Goal: Task Accomplishment & Management: Use online tool/utility

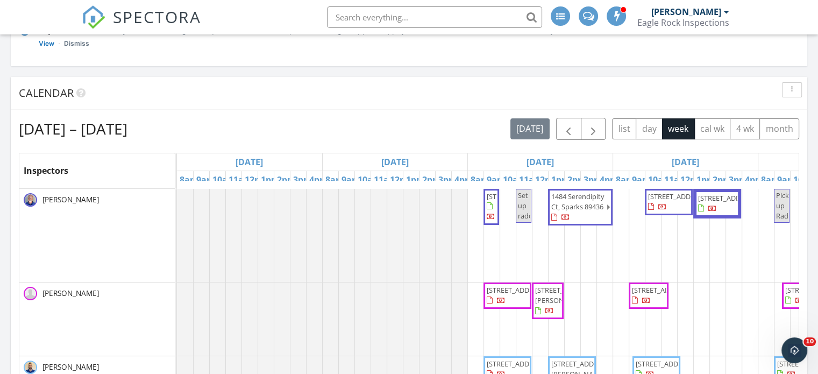
scroll to position [108, 0]
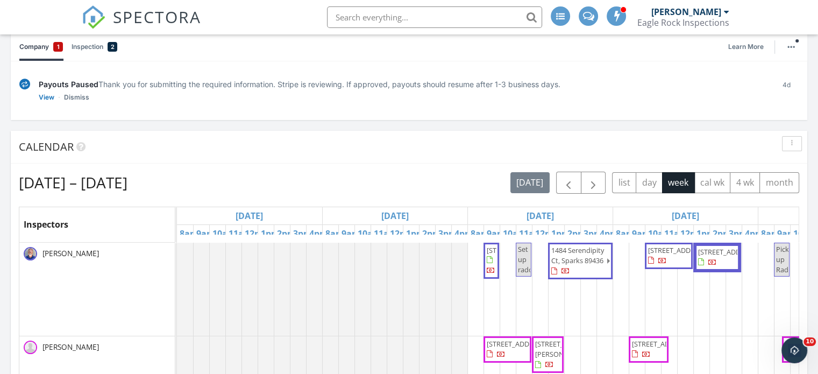
click at [598, 271] on span "1484 Serendipity Ct, Sparks 89436" at bounding box center [578, 261] width 56 height 32
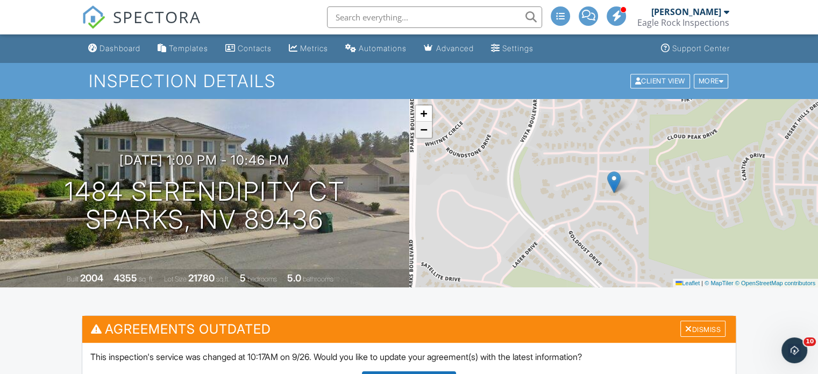
click at [425, 129] on span "−" at bounding box center [423, 129] width 7 height 13
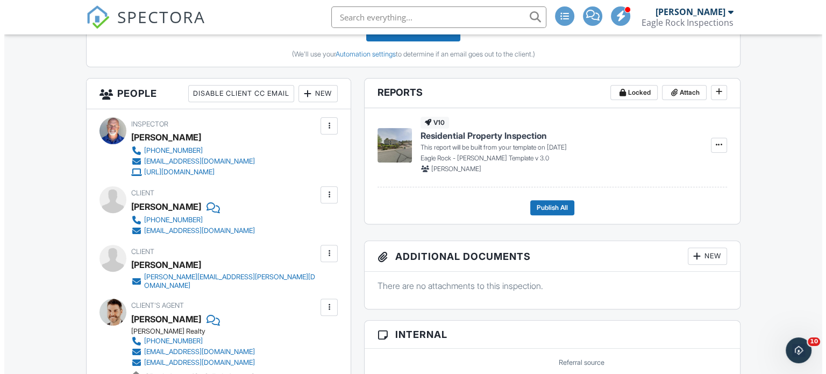
scroll to position [377, 0]
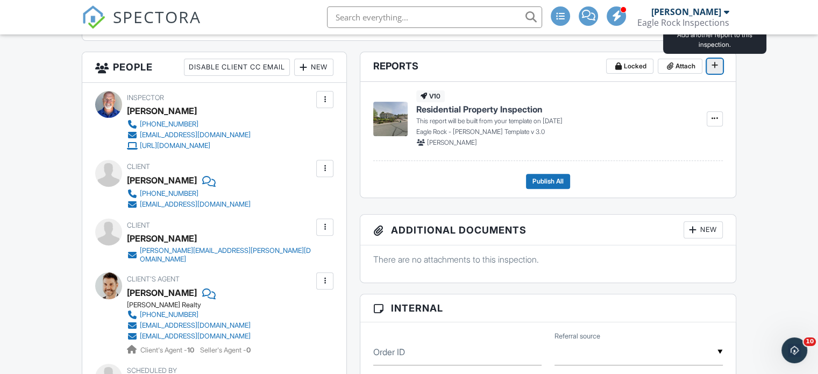
click at [714, 67] on icon at bounding box center [715, 65] width 6 height 8
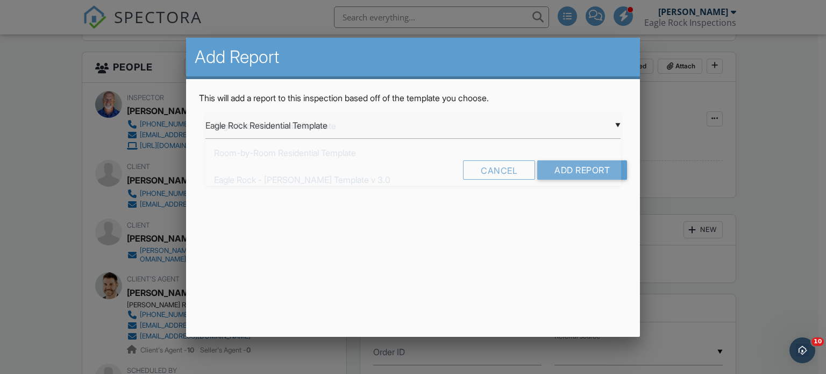
drag, startPoint x: 389, startPoint y: 126, endPoint x: 372, endPoint y: 137, distance: 20.6
click at [388, 126] on div "▼ Eagle Rock Residential Template Eagle Rock Residential Template Room-by-Room …" at bounding box center [414, 125] width 416 height 26
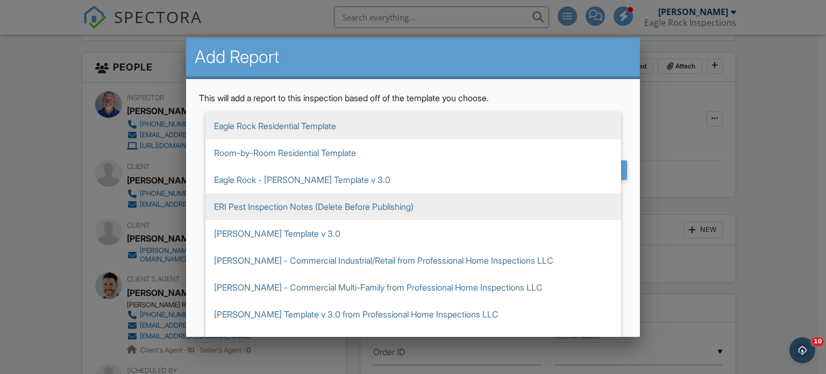
click at [351, 210] on span "ERI Pest Inspection Notes (Delete Before Publishing)" at bounding box center [414, 206] width 416 height 27
type input "ERI Pest Inspection Notes (Delete Before Publishing)"
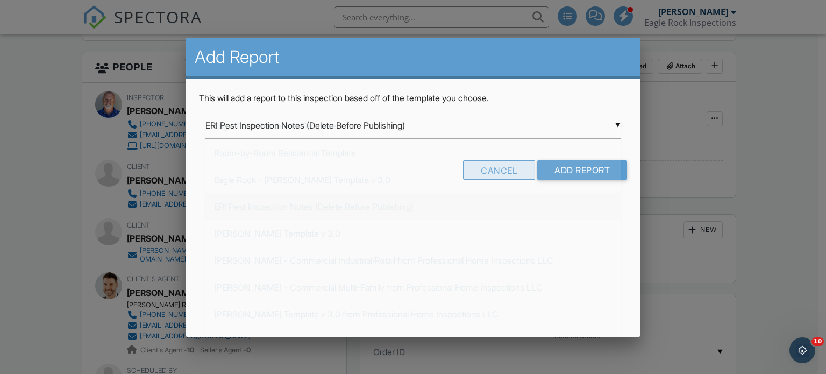
scroll to position [80, 0]
click at [573, 170] on input "Add Report" at bounding box center [583, 169] width 90 height 19
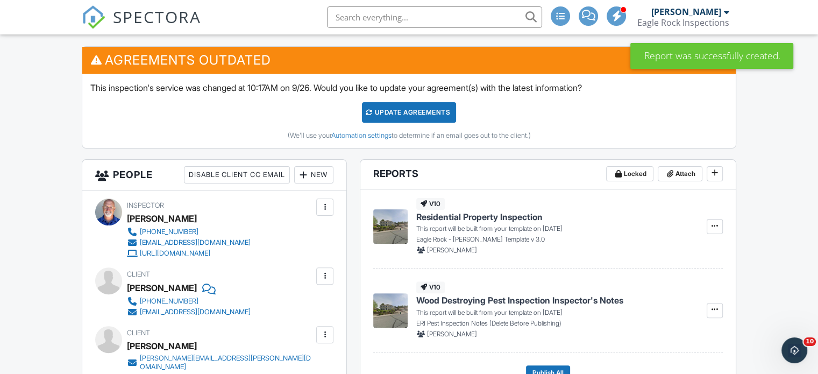
click at [415, 111] on div "Update Agreements" at bounding box center [409, 112] width 94 height 20
